Goal: Information Seeking & Learning: Check status

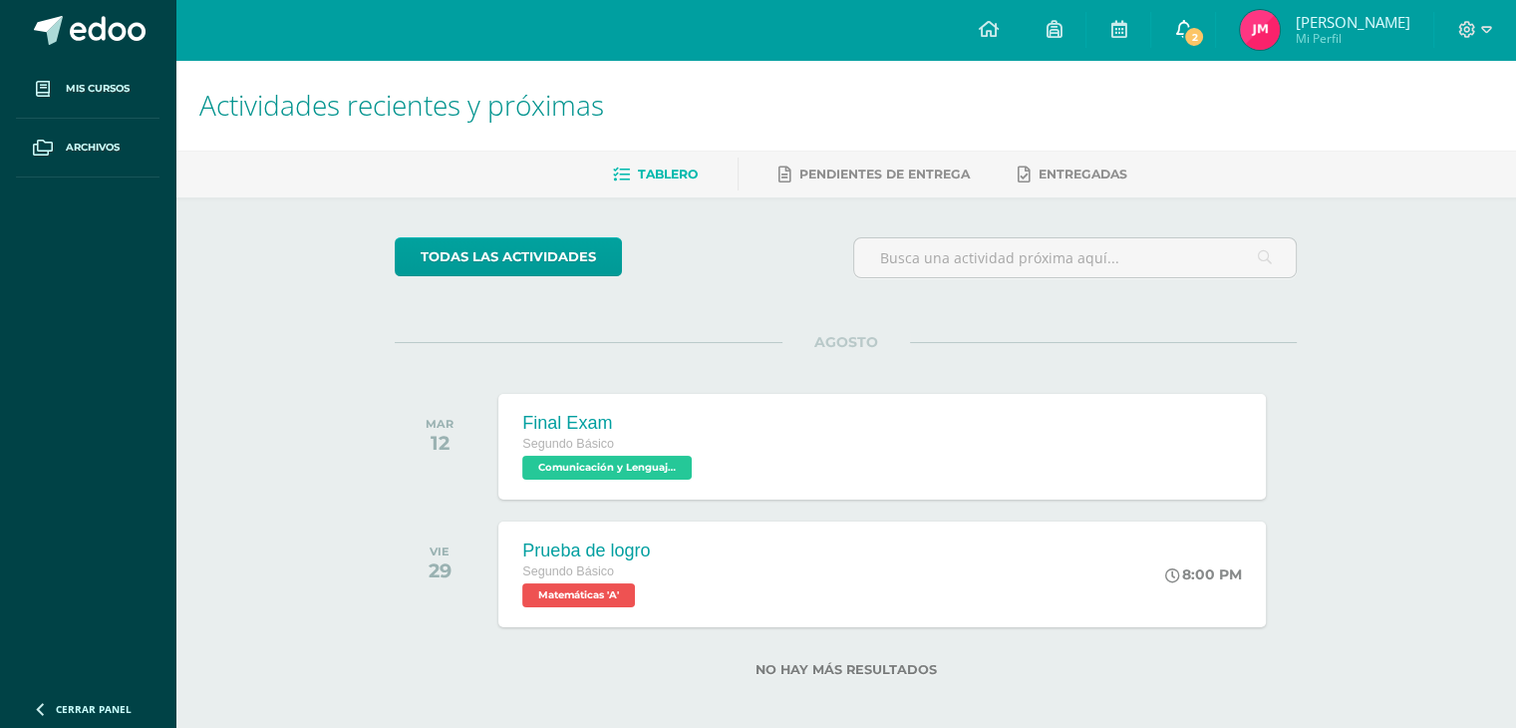
click at [1164, 45] on link "2" at bounding box center [1183, 30] width 64 height 60
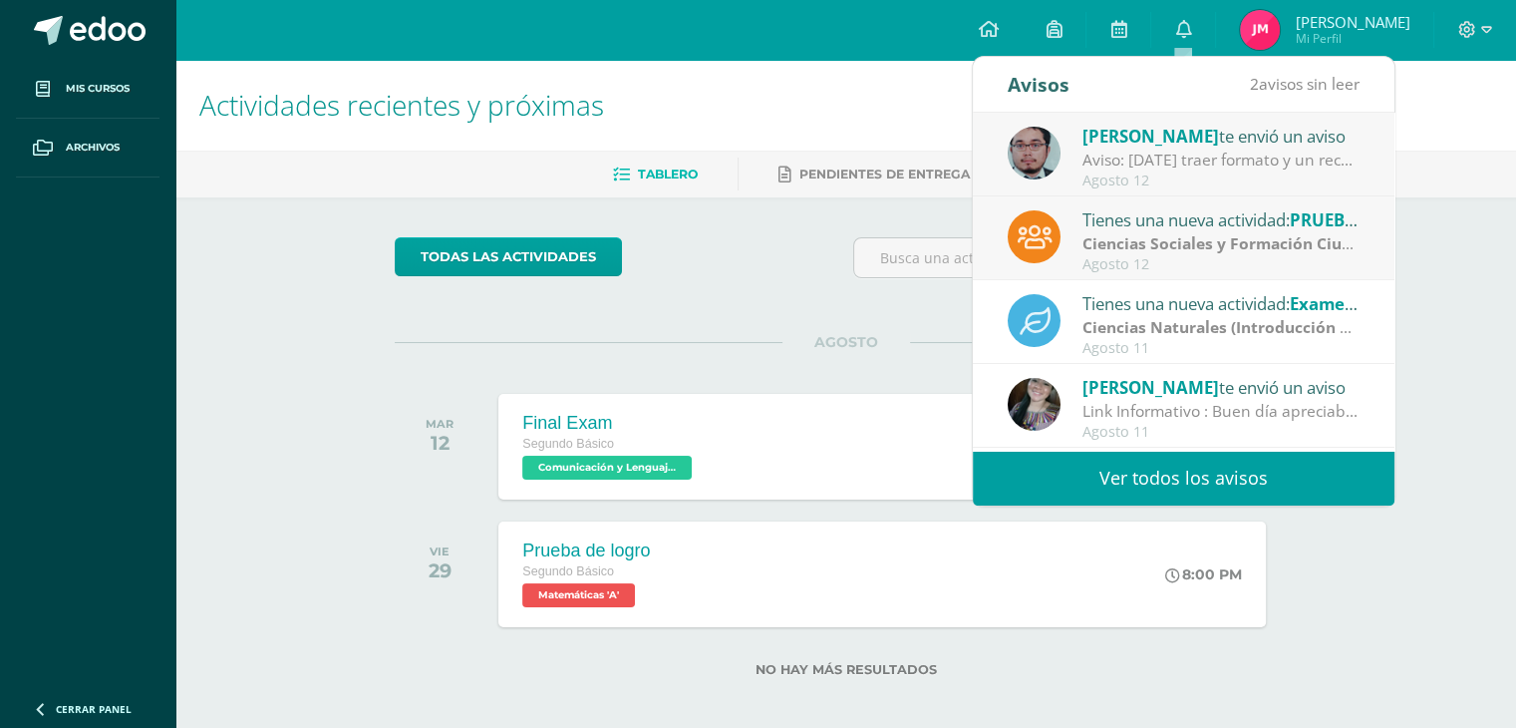
click at [1191, 495] on link "Ver todos los avisos" at bounding box center [1184, 478] width 422 height 55
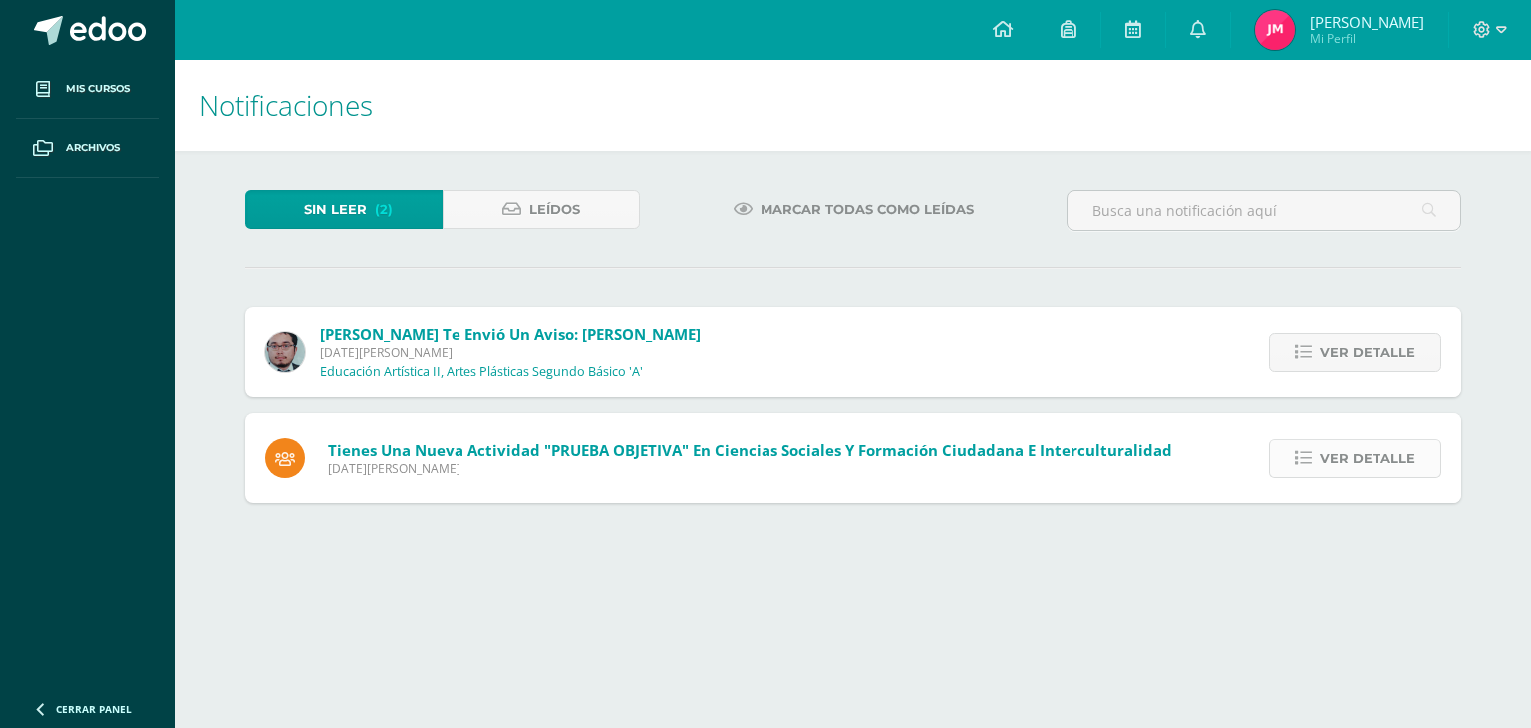
click at [1313, 468] on link "Ver detalle" at bounding box center [1355, 458] width 172 height 39
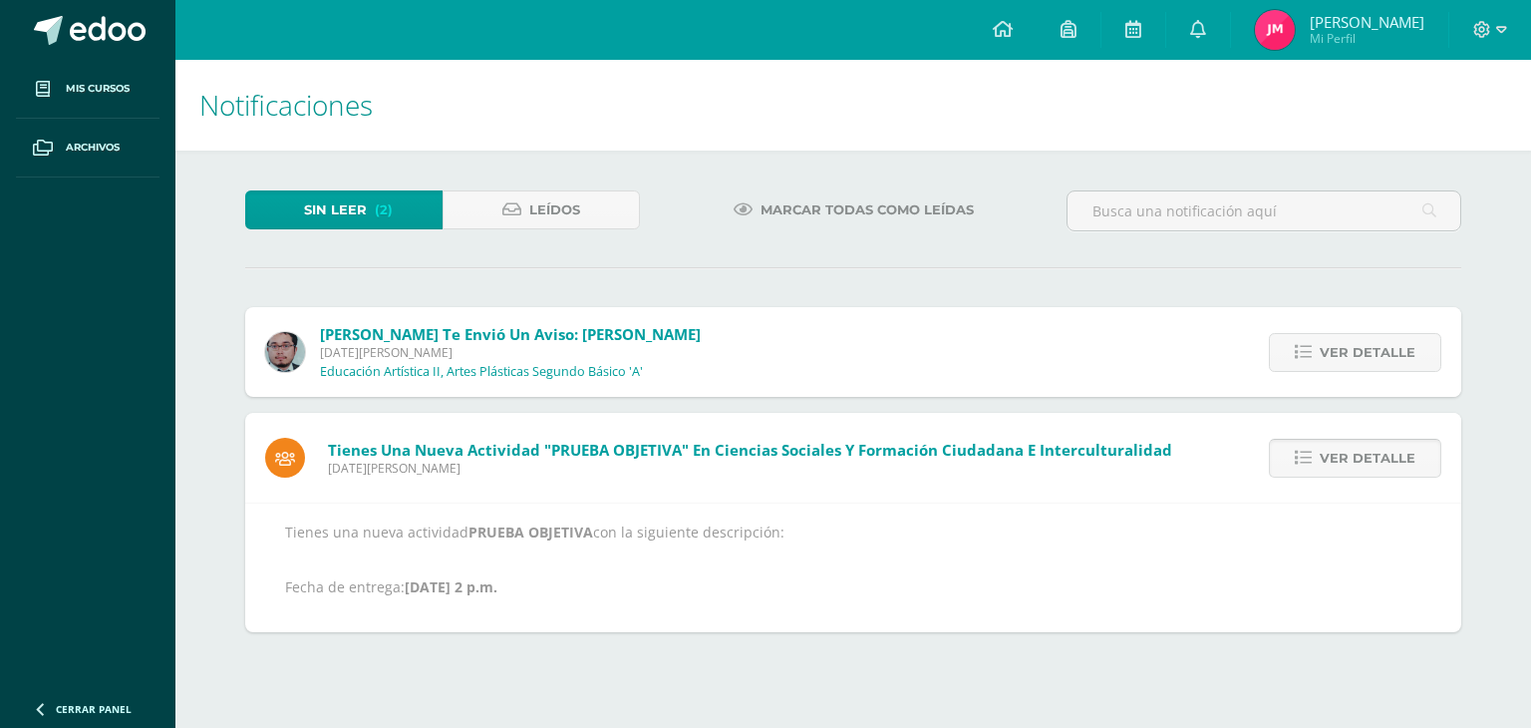
click at [1292, 459] on link "Ver detalle" at bounding box center [1355, 458] width 172 height 39
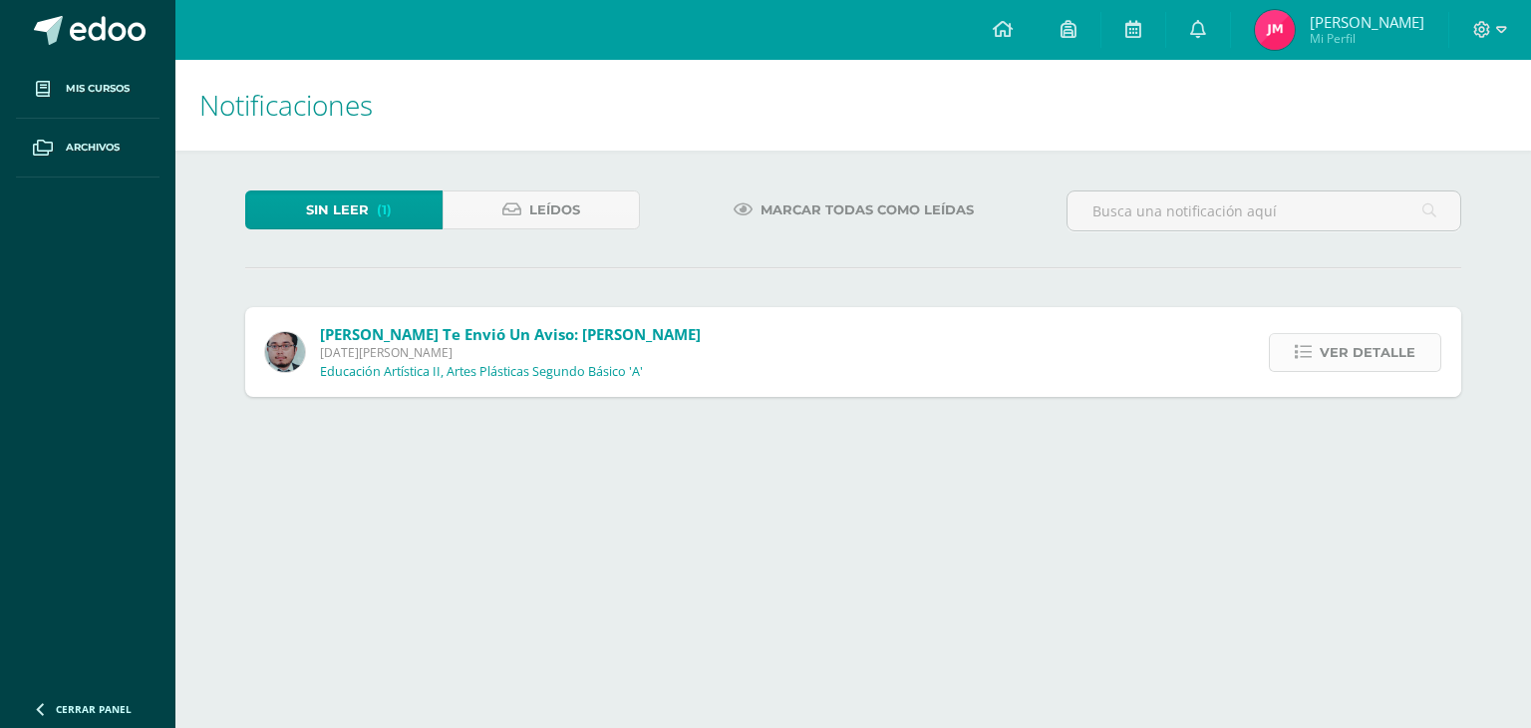
click at [1296, 337] on link "Ver detalle" at bounding box center [1355, 352] width 172 height 39
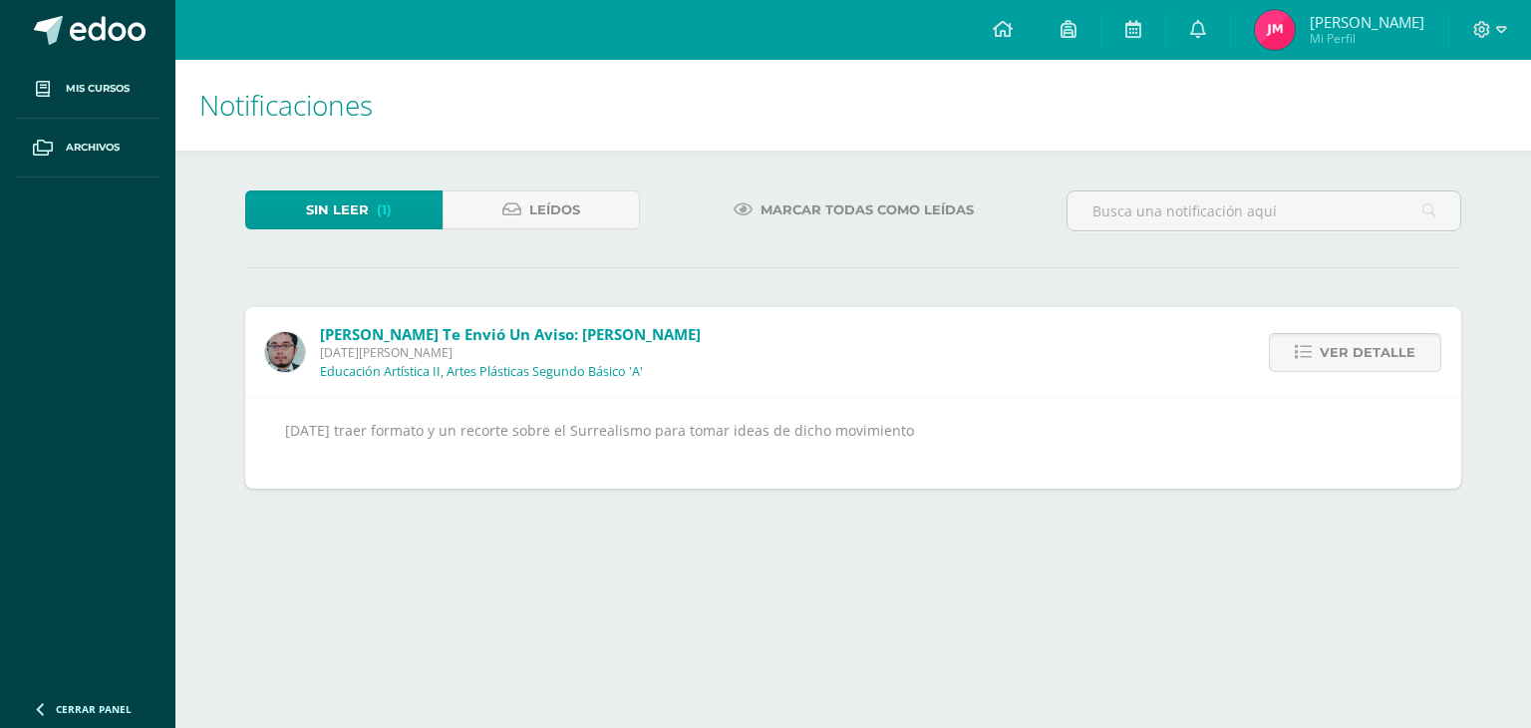
click at [1296, 337] on link "Ver detalle" at bounding box center [1355, 352] width 172 height 39
